Goal: Entertainment & Leisure: Consume media (video, audio)

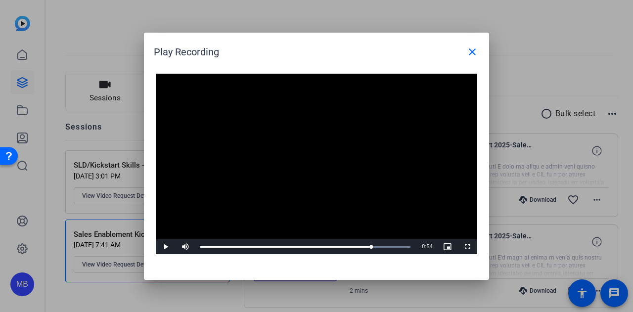
scroll to position [457, 0]
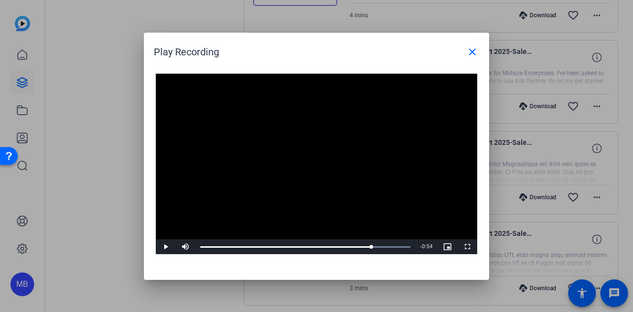
click at [113, 67] on div at bounding box center [316, 156] width 633 height 312
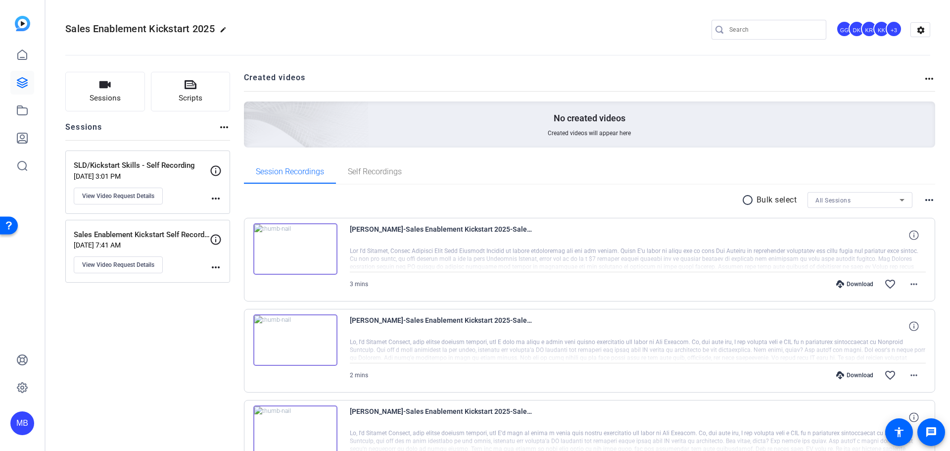
click at [295, 109] on img at bounding box center [295, 248] width 84 height 51
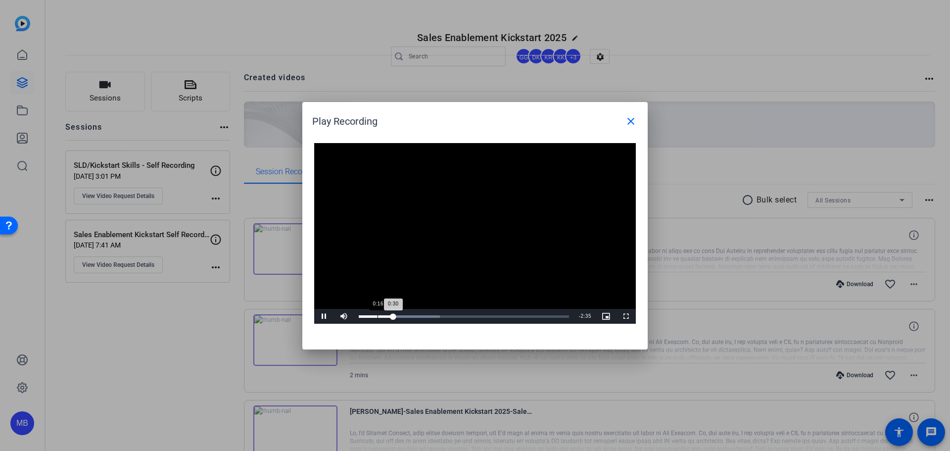
click at [373, 109] on div "0:16" at bounding box center [377, 316] width 0 height 2
click at [366, 109] on div "Loaded : 38.50% 0:06 0:20" at bounding box center [464, 316] width 220 height 15
click at [373, 109] on video "Video Player" at bounding box center [474, 233] width 321 height 181
click at [373, 109] on div "Loaded : 98.57% 1:56 1:56" at bounding box center [464, 316] width 220 height 15
click at [373, 109] on video "Video Player" at bounding box center [474, 233] width 321 height 181
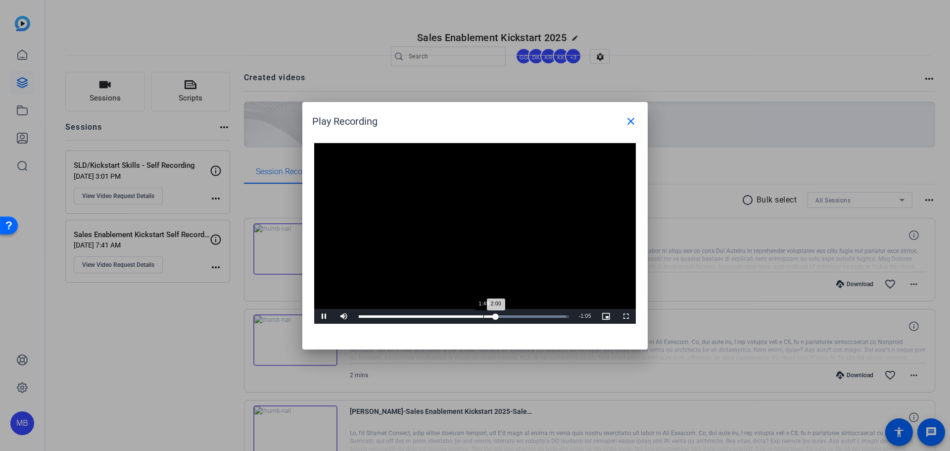
click at [373, 109] on div "2:00" at bounding box center [427, 316] width 137 height 2
click at [373, 109] on video "Video Player" at bounding box center [474, 233] width 321 height 181
click at [373, 109] on div "Loaded : 98.57% 1:34 1:52" at bounding box center [464, 316] width 220 height 15
click at [373, 109] on video "Video Player" at bounding box center [474, 233] width 321 height 181
click at [373, 109] on div "Loaded : 98.57% 1:18 1:32" at bounding box center [464, 316] width 210 height 2
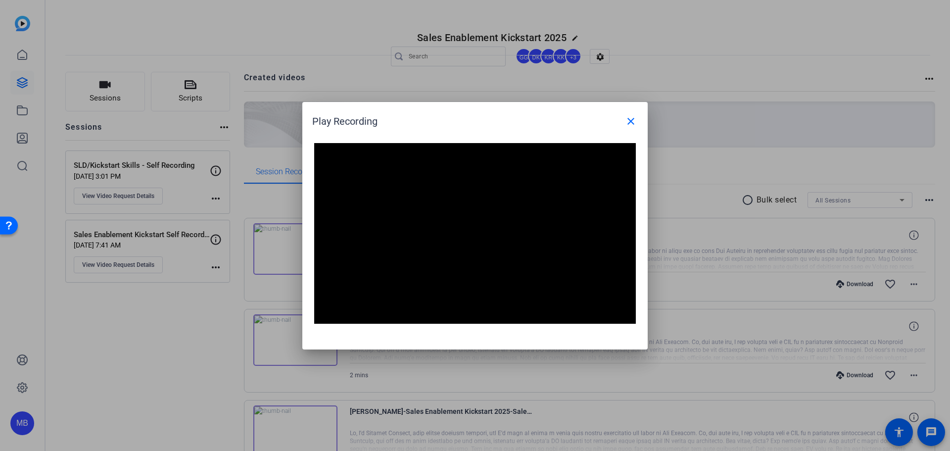
click at [373, 109] on video "Video Player" at bounding box center [474, 233] width 321 height 181
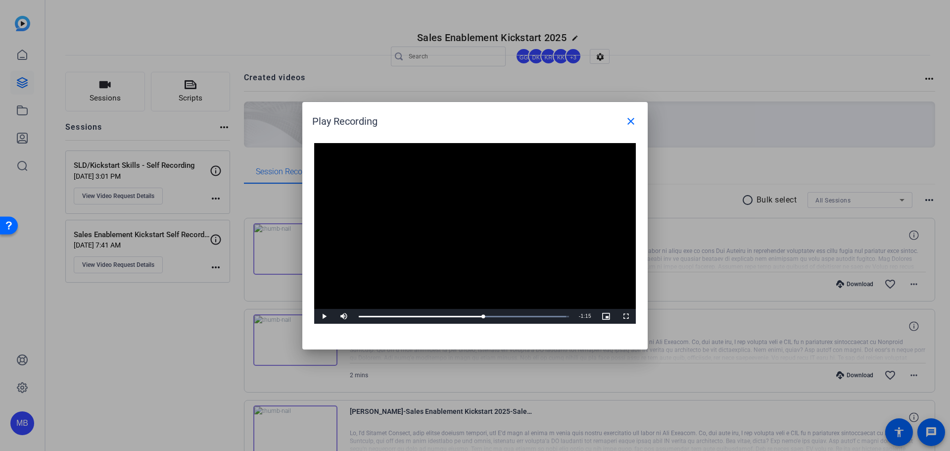
click at [373, 109] on video "Video Player" at bounding box center [474, 233] width 321 height 181
click at [373, 109] on div "Loaded : 100.00% 3:00 0:00" at bounding box center [464, 316] width 220 height 15
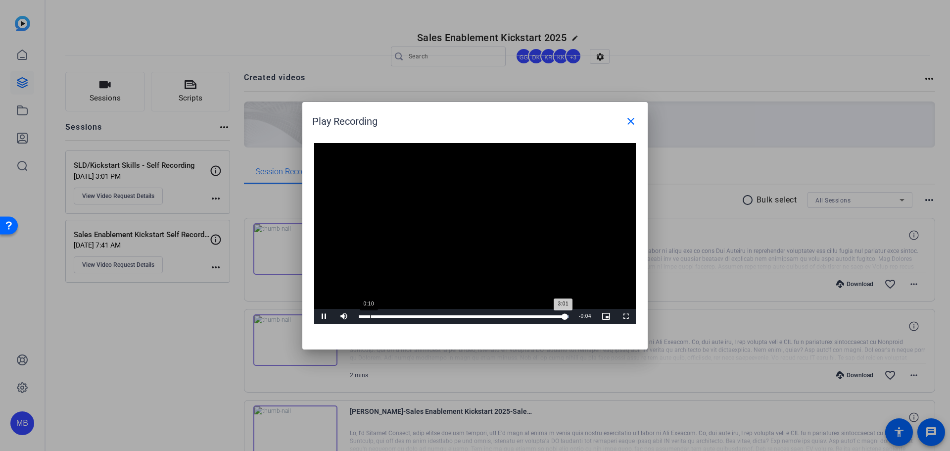
click at [369, 109] on div "Loaded : 100.00% 0:10 3:01" at bounding box center [464, 316] width 220 height 15
click at [356, 109] on div "5%" at bounding box center [365, 316] width 25 height 15
click at [356, 109] on div "Volume Level" at bounding box center [356, 316] width 0 height 1
click at [373, 109] on div "Loaded : 100.00% 0:14 0:14" at bounding box center [478, 316] width 190 height 15
click at [369, 109] on div "66%" at bounding box center [365, 316] width 25 height 15
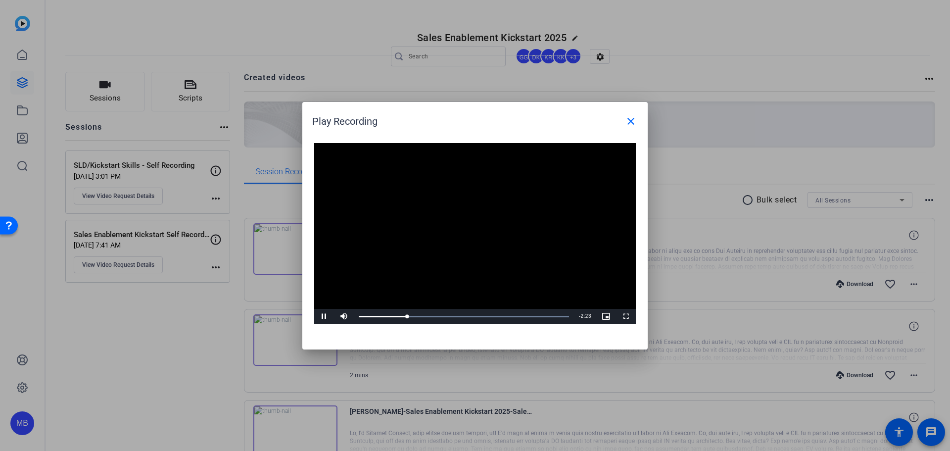
drag, startPoint x: 516, startPoint y: 193, endPoint x: 514, endPoint y: 207, distance: 13.9
click at [373, 109] on video "Video Player" at bounding box center [474, 233] width 321 height 181
click at [327, 109] on span "Video Player" at bounding box center [324, 316] width 20 height 0
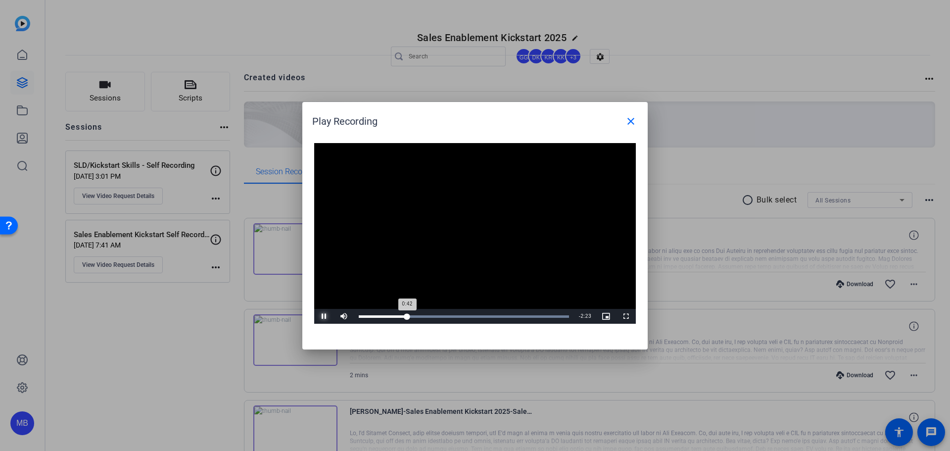
click at [373, 109] on div "Loaded : 100.00% 0:42 0:42" at bounding box center [464, 316] width 220 height 15
click at [321, 109] on span "Video Player" at bounding box center [324, 316] width 20 height 0
click at [325, 109] on span "Video Player" at bounding box center [324, 316] width 20 height 0
click at [373, 109] on div "0:40" at bounding box center [382, 316] width 46 height 2
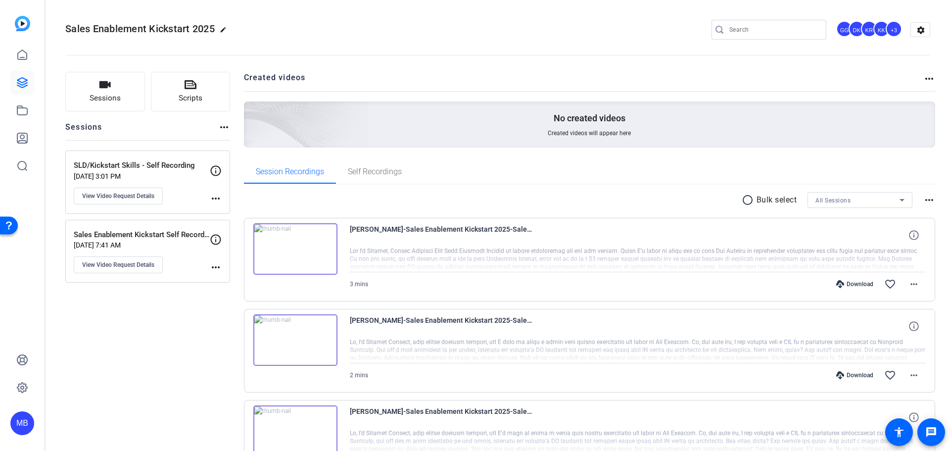
click at [298, 243] on img at bounding box center [295, 248] width 84 height 51
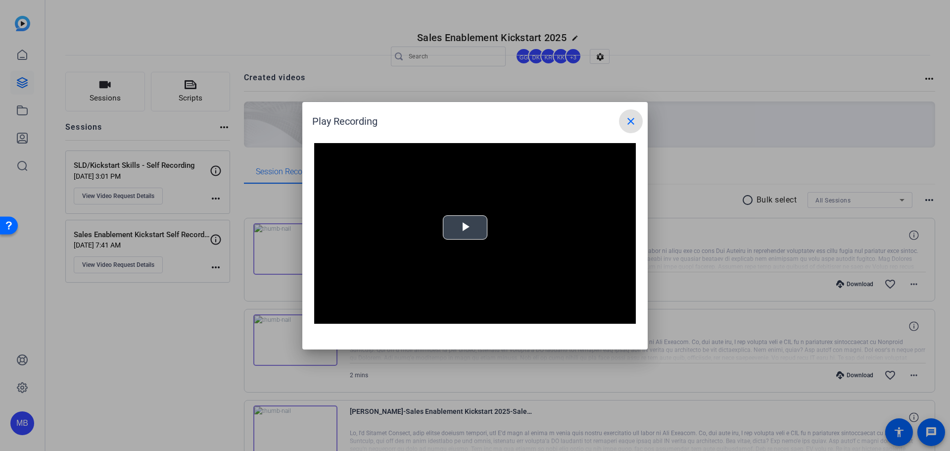
click at [458, 243] on video "Video Player" at bounding box center [474, 233] width 321 height 181
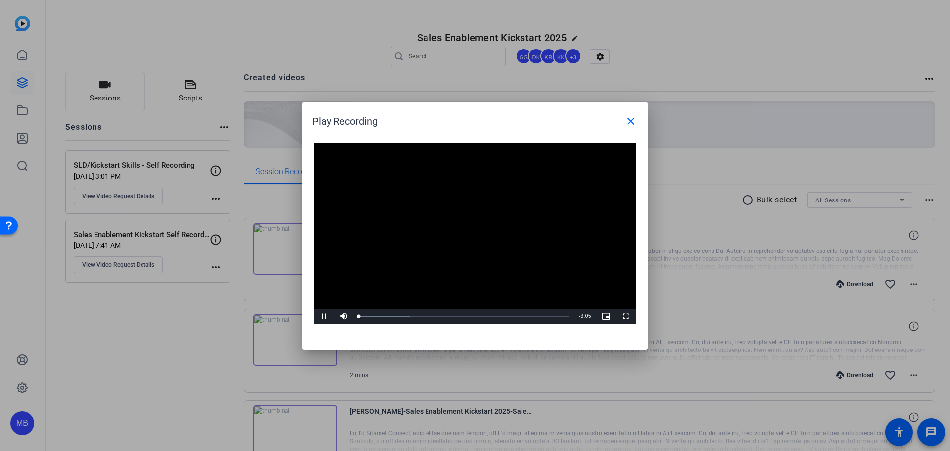
click at [526, 254] on video "Video Player" at bounding box center [474, 233] width 321 height 181
click at [479, 220] on video "Video Player" at bounding box center [474, 233] width 321 height 181
click at [438, 311] on div "Loaded : 54.44% 1:09 1:09" at bounding box center [464, 316] width 220 height 15
click at [429, 314] on div "Loaded : 54.44% 1:02 1:09" at bounding box center [464, 316] width 220 height 15
click at [427, 315] on div "1:03" at bounding box center [395, 316] width 72 height 2
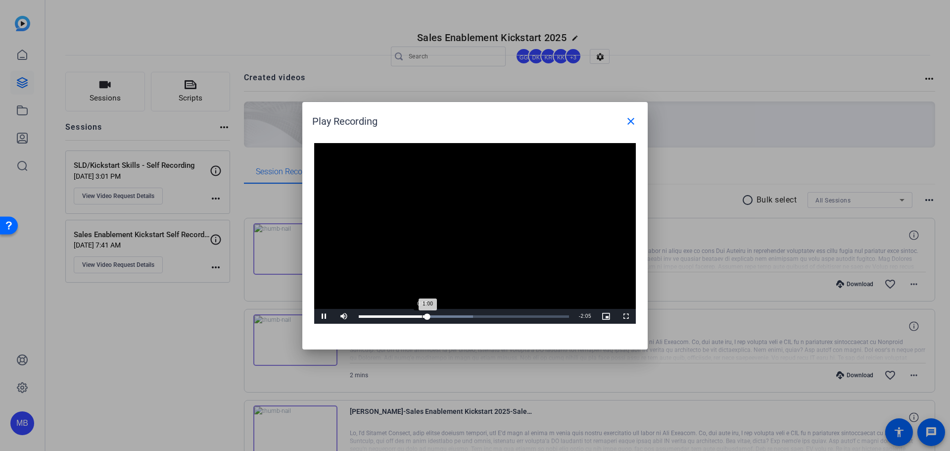
click at [421, 315] on div "1:00" at bounding box center [393, 316] width 69 height 2
click at [500, 233] on video "Video Player" at bounding box center [474, 233] width 321 height 181
click at [426, 319] on div "Loaded : 54.44% 0:59 1:14" at bounding box center [464, 316] width 220 height 15
click at [410, 316] on div "0:45" at bounding box center [385, 316] width 52 height 2
click at [457, 234] on video "Video Player" at bounding box center [474, 233] width 321 height 181
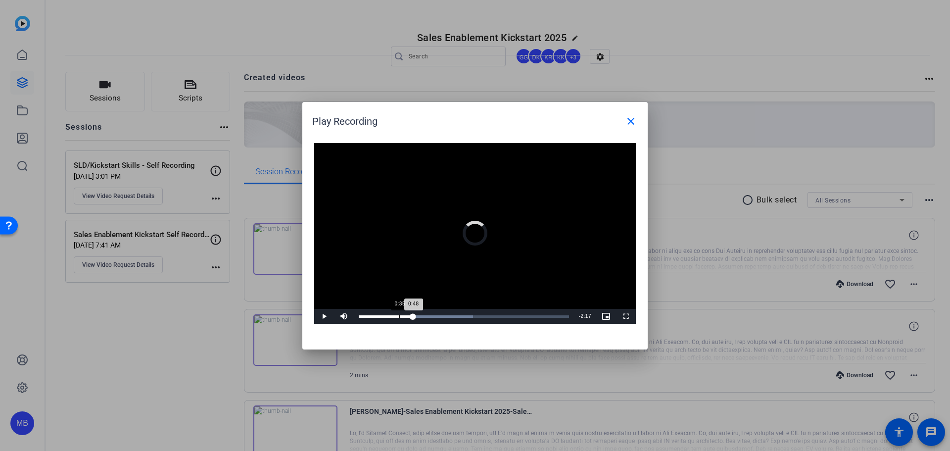
click at [400, 316] on div "Loaded : 54.44% 0:35 0:48" at bounding box center [464, 316] width 210 height 2
click at [530, 243] on video "Video Player" at bounding box center [474, 233] width 321 height 181
click at [424, 194] on video "Video Player" at bounding box center [474, 233] width 321 height 181
click at [435, 163] on video "Video Player" at bounding box center [474, 233] width 321 height 181
click at [494, 215] on video "Video Player" at bounding box center [474, 233] width 321 height 181
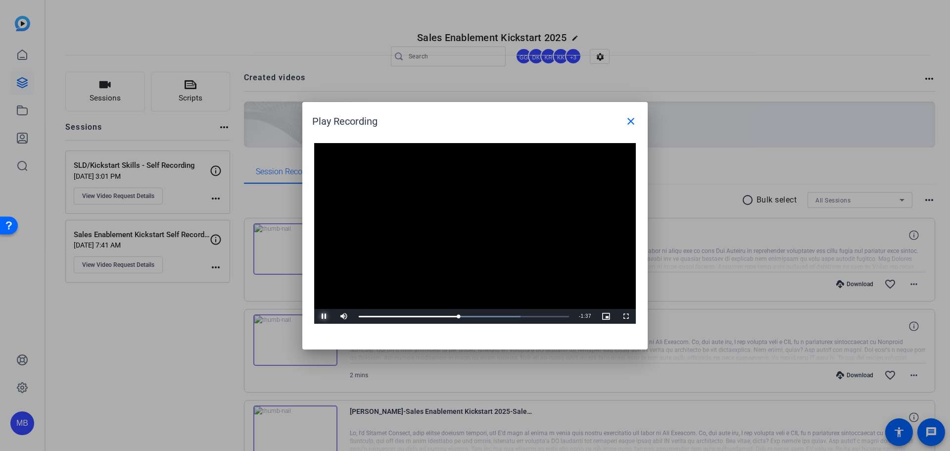
click at [325, 316] on span "Video Player" at bounding box center [324, 316] width 20 height 0
click at [544, 255] on video "Video Player" at bounding box center [474, 233] width 321 height 181
click at [522, 250] on video "Video Player" at bounding box center [474, 233] width 321 height 181
click at [528, 203] on video "Video Player" at bounding box center [474, 233] width 321 height 181
click at [513, 259] on video "Video Player" at bounding box center [474, 233] width 321 height 181
